Goal: Task Accomplishment & Management: Manage account settings

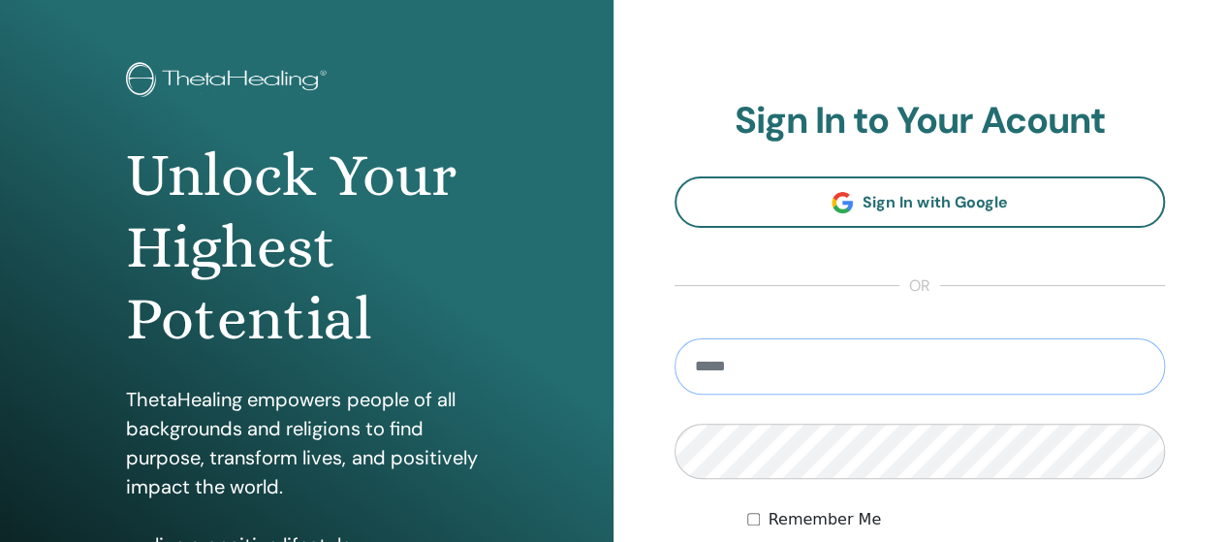
scroll to position [97, 0]
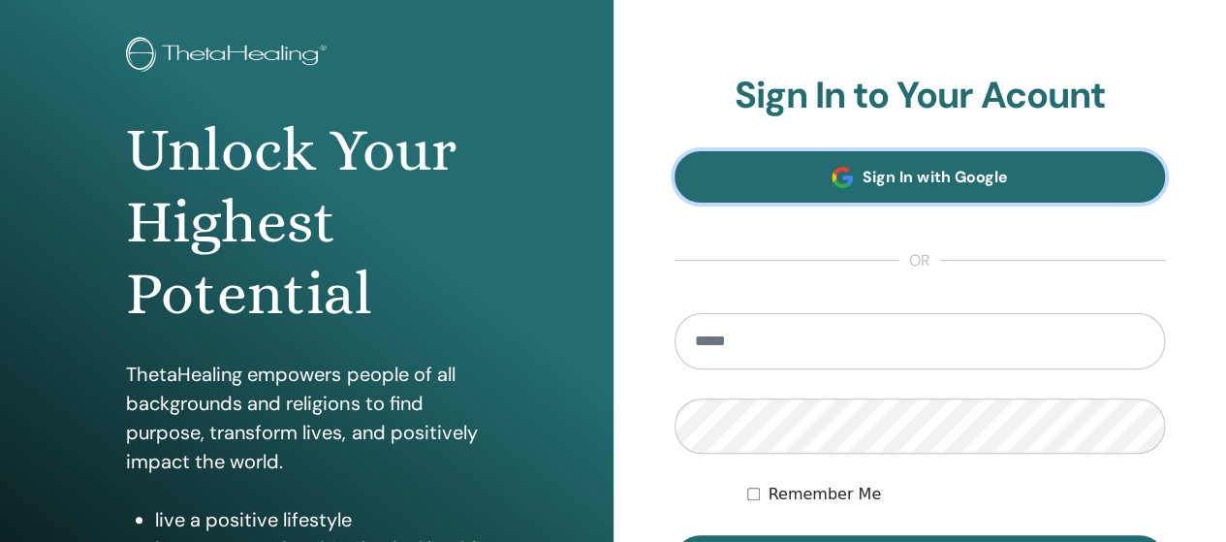
click at [830, 181] on link "Sign In with Google" at bounding box center [920, 176] width 491 height 51
click at [853, 170] on span at bounding box center [842, 177] width 21 height 21
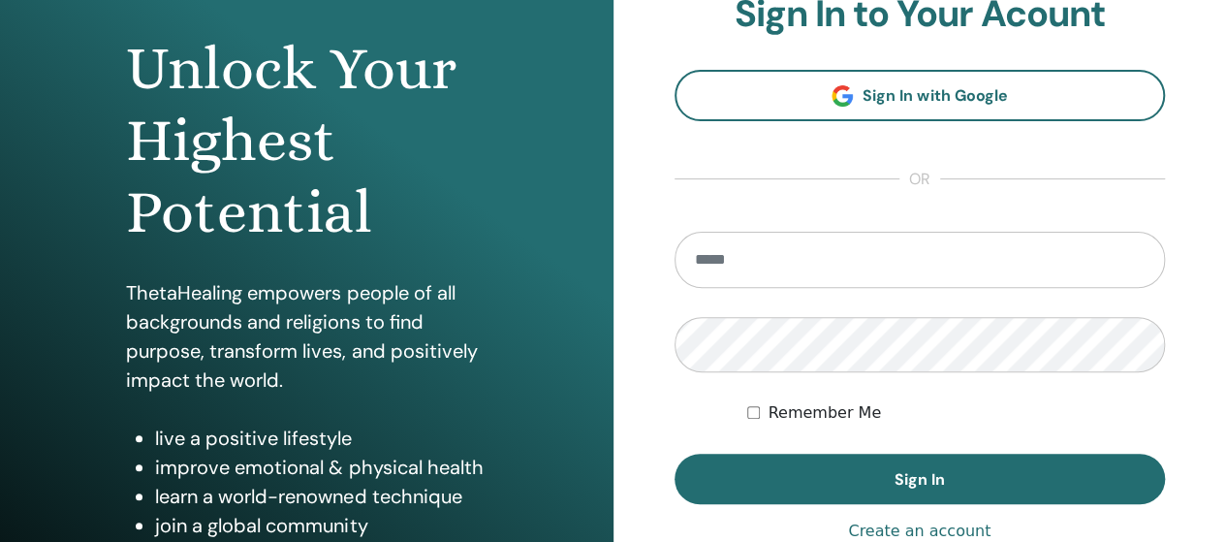
scroll to position [194, 0]
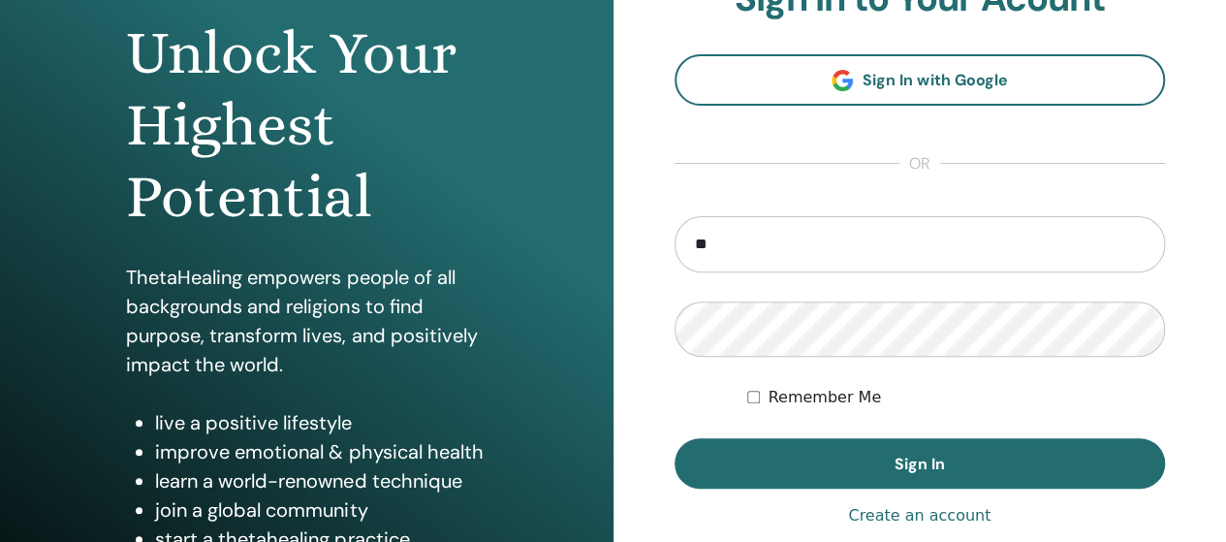
type input "**********"
click at [675, 438] on button "Sign In" at bounding box center [920, 463] width 491 height 50
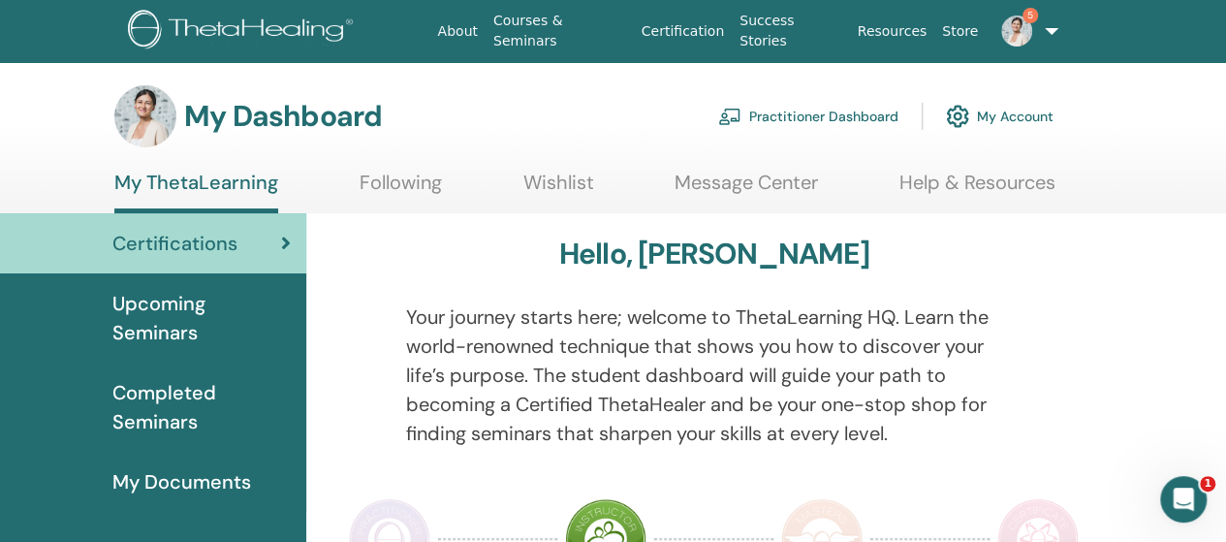
click at [1046, 27] on link "5" at bounding box center [1025, 31] width 78 height 62
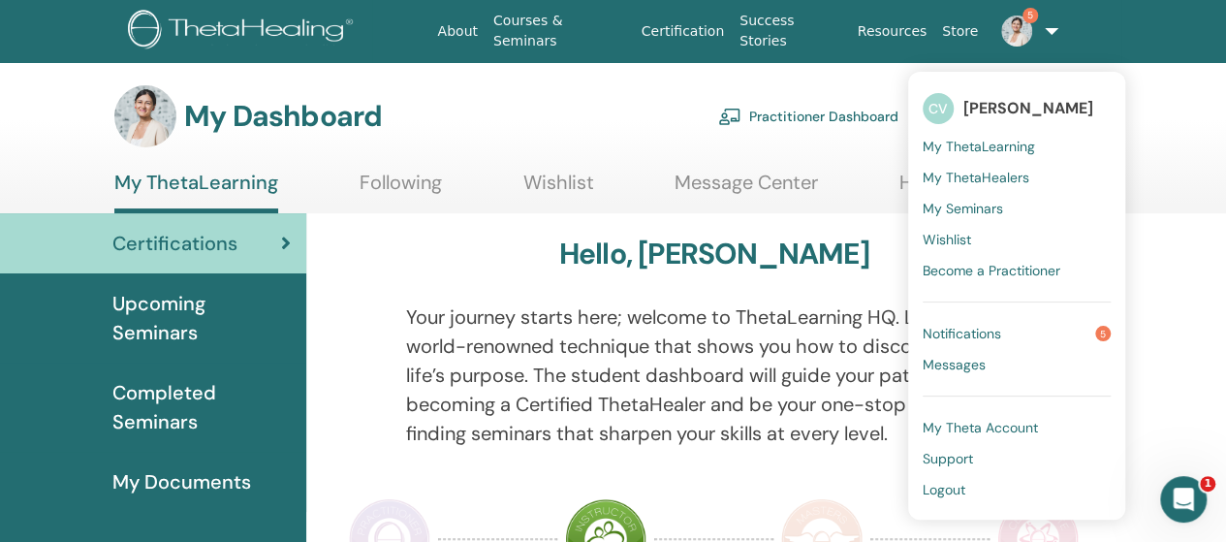
click at [990, 427] on span "My Theta Account" at bounding box center [980, 427] width 115 height 17
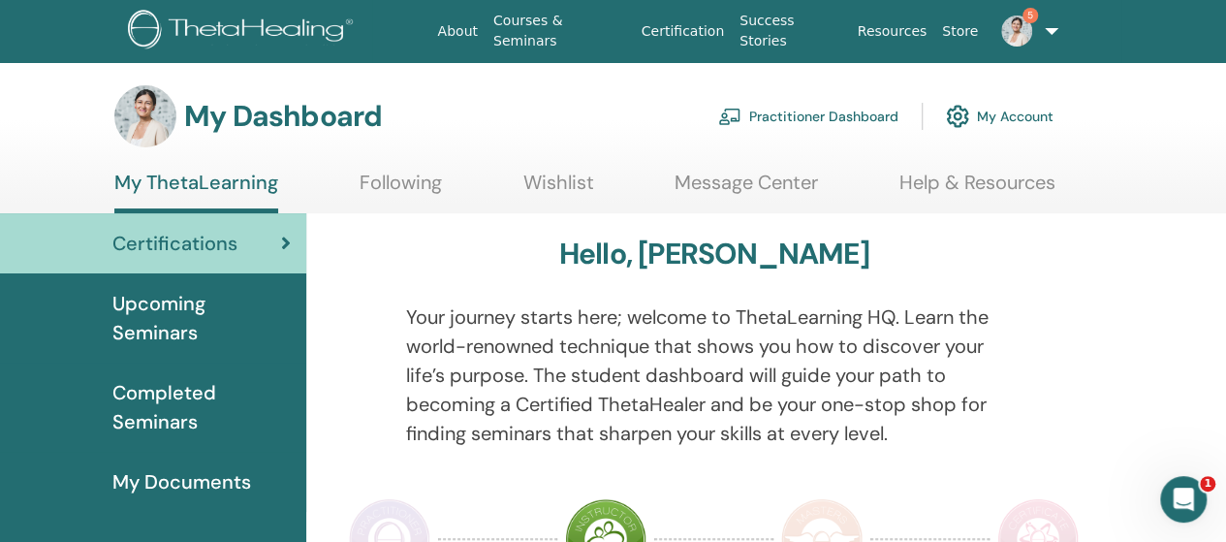
click at [994, 115] on link "My Account" at bounding box center [1000, 116] width 108 height 43
